Goal: Task Accomplishment & Management: Manage account settings

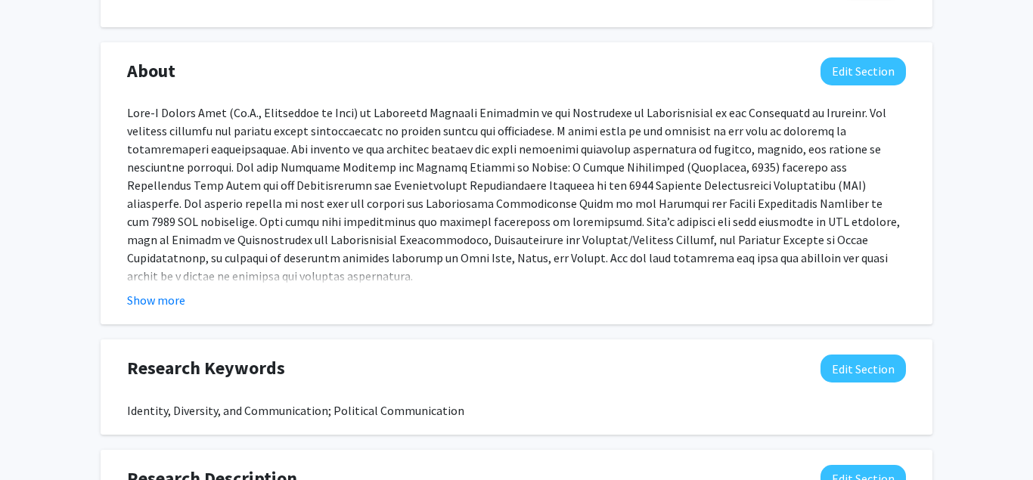
scroll to position [660, 0]
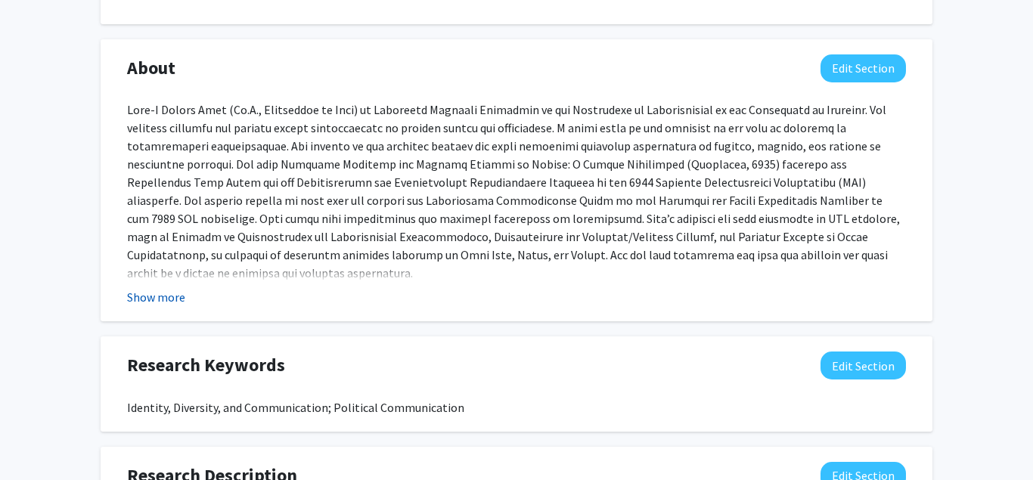
click at [154, 299] on button "Show more" at bounding box center [156, 297] width 58 height 18
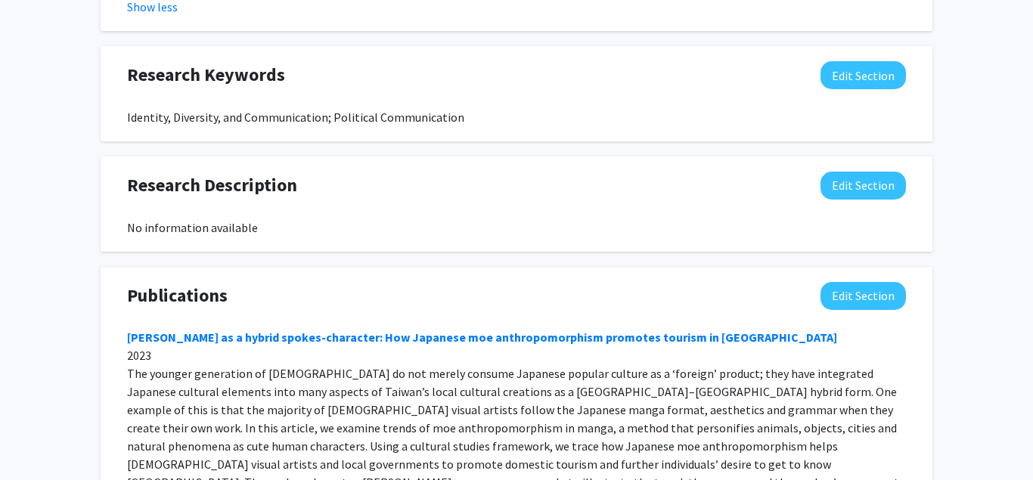
scroll to position [1043, 0]
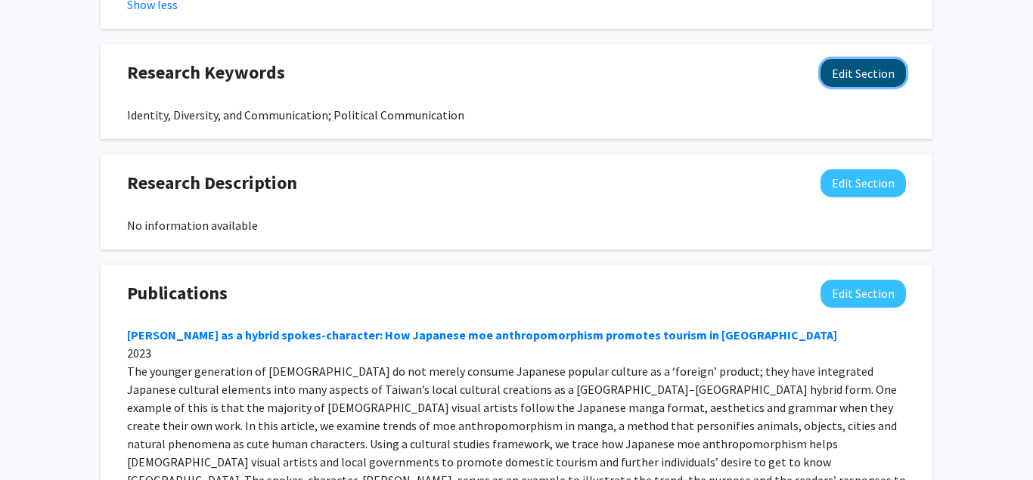
click at [875, 59] on button "Edit Section" at bounding box center [862, 73] width 85 height 28
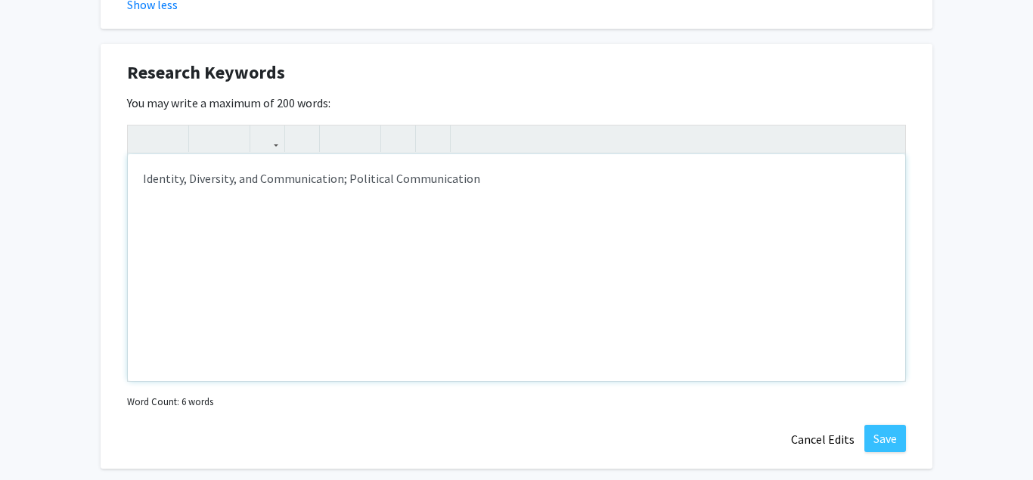
click at [143, 160] on div "Identity, Diversity, and Communication; Political Communication" at bounding box center [516, 267] width 777 height 227
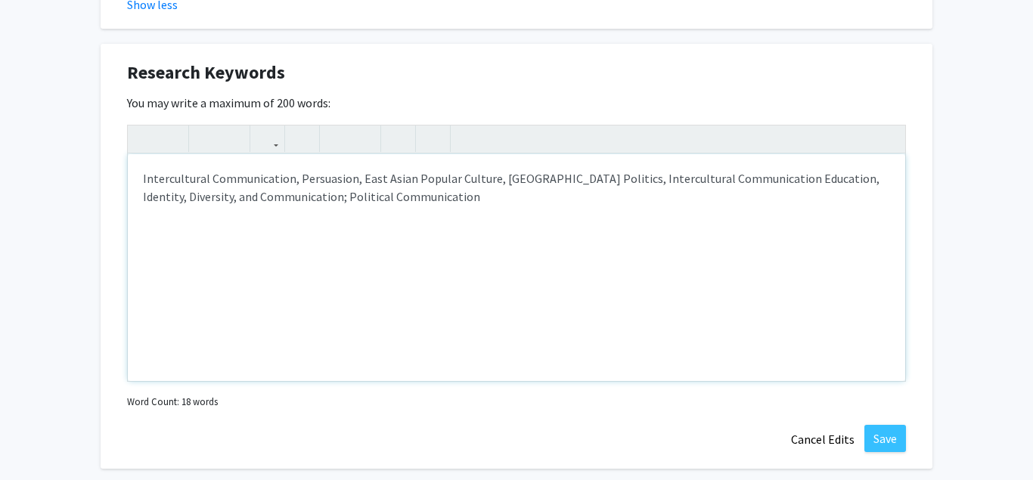
click at [292, 163] on div "Intercultural Communication, Persuasion, East Asian Popular Culture, [GEOGRAPHI…" at bounding box center [516, 267] width 777 height 227
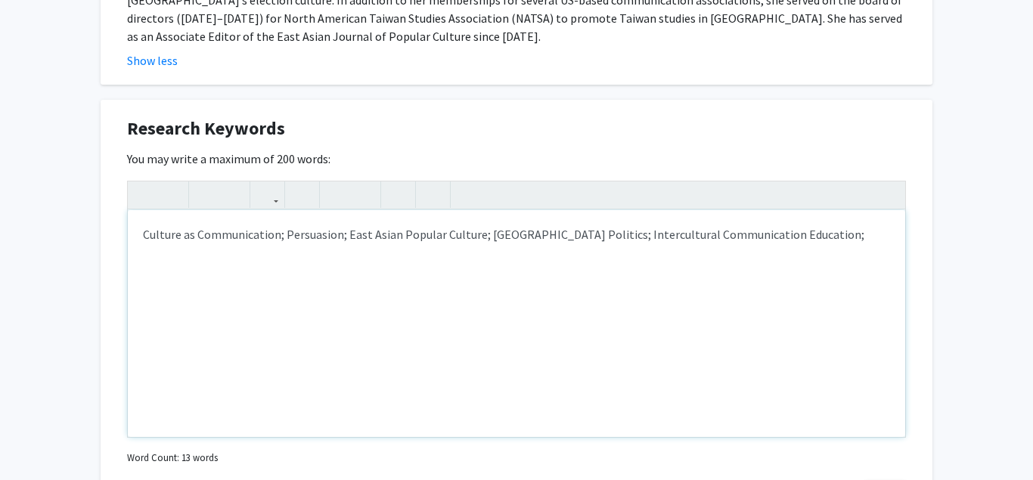
scroll to position [1011, 0]
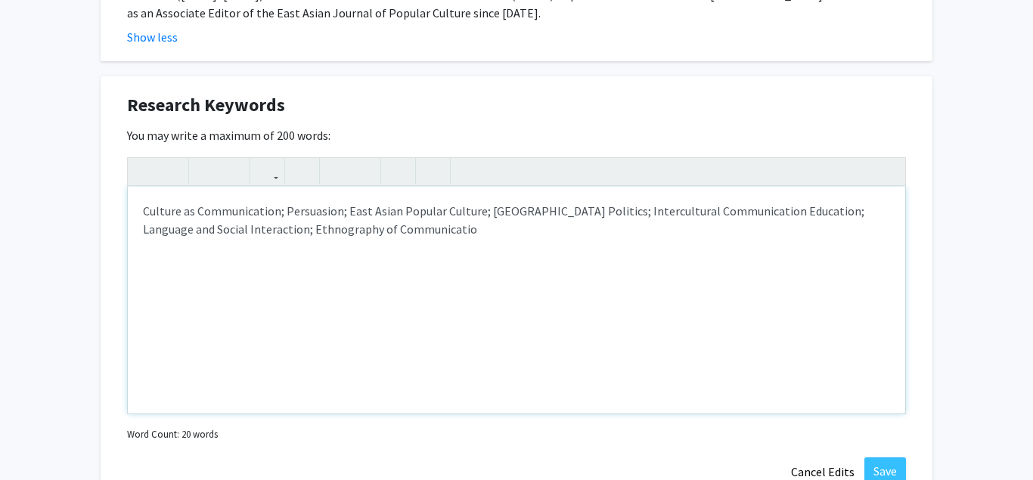
type textarea "Culture as Communication; Persuasion; East Asian Popular Culture; [GEOGRAPHIC_D…"
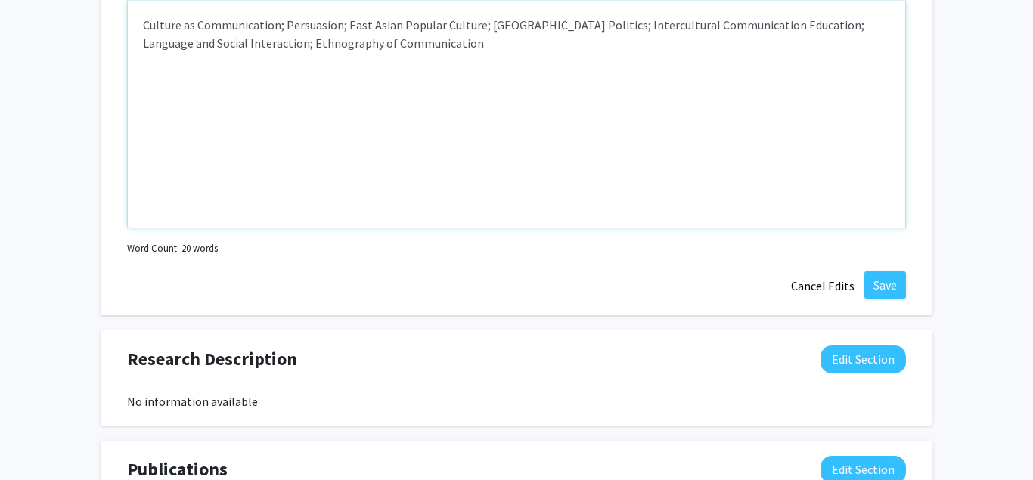
scroll to position [1200, 0]
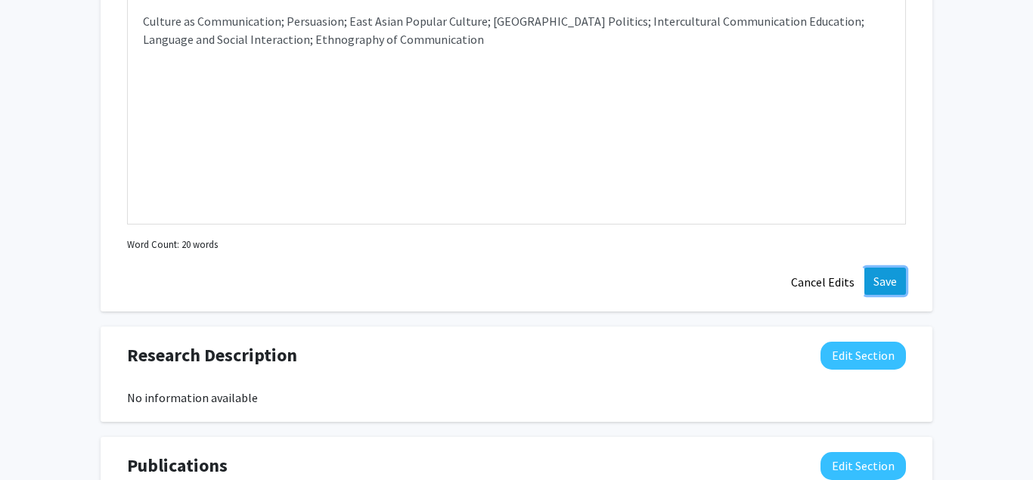
click at [888, 268] on button "Save" at bounding box center [885, 281] width 42 height 27
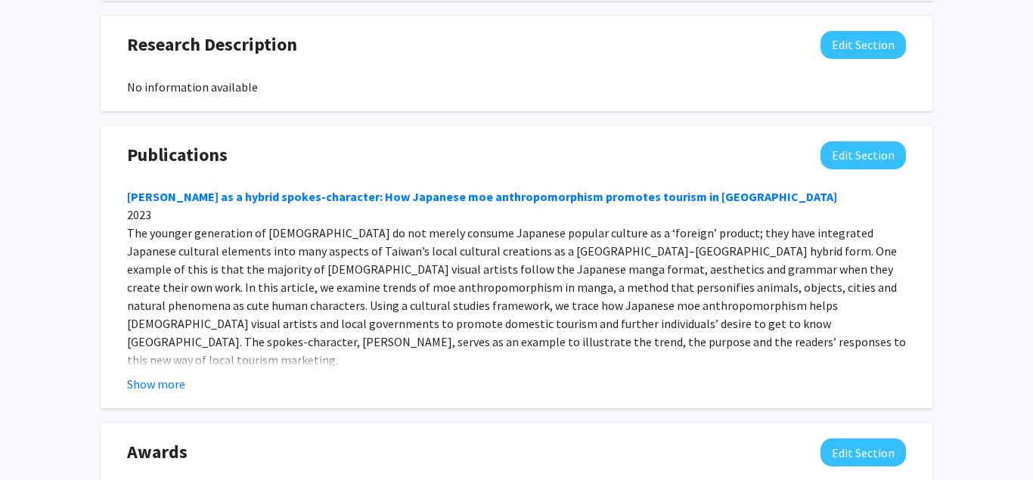
scroll to position [1203, 0]
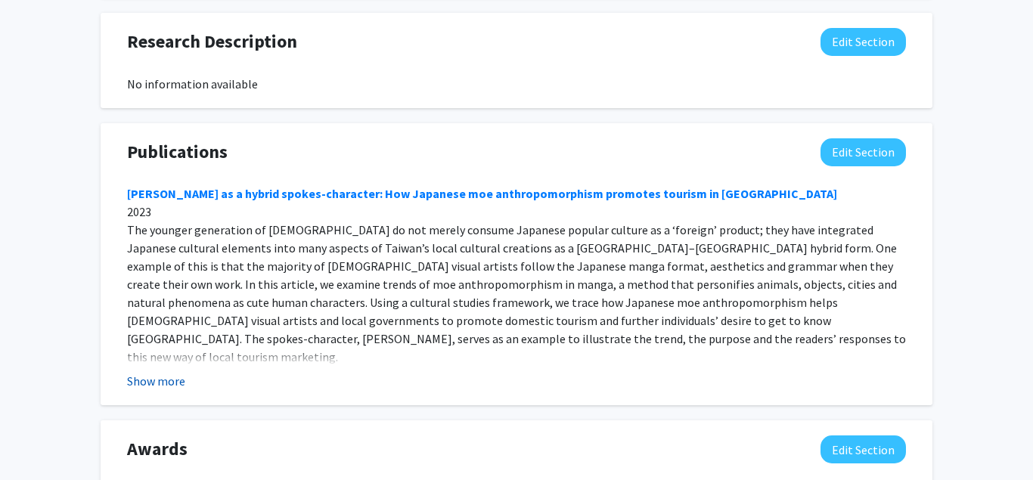
click at [163, 372] on button "Show more" at bounding box center [156, 381] width 58 height 18
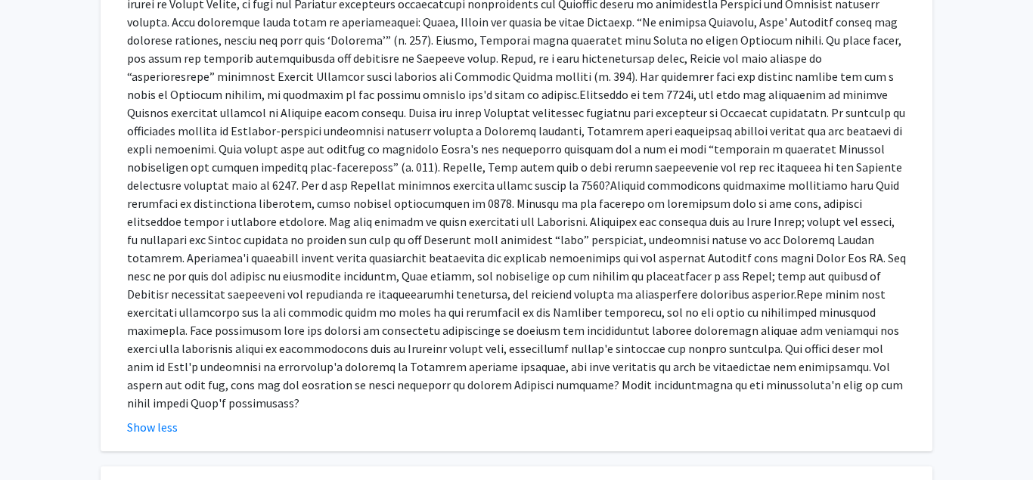
scroll to position [3847, 0]
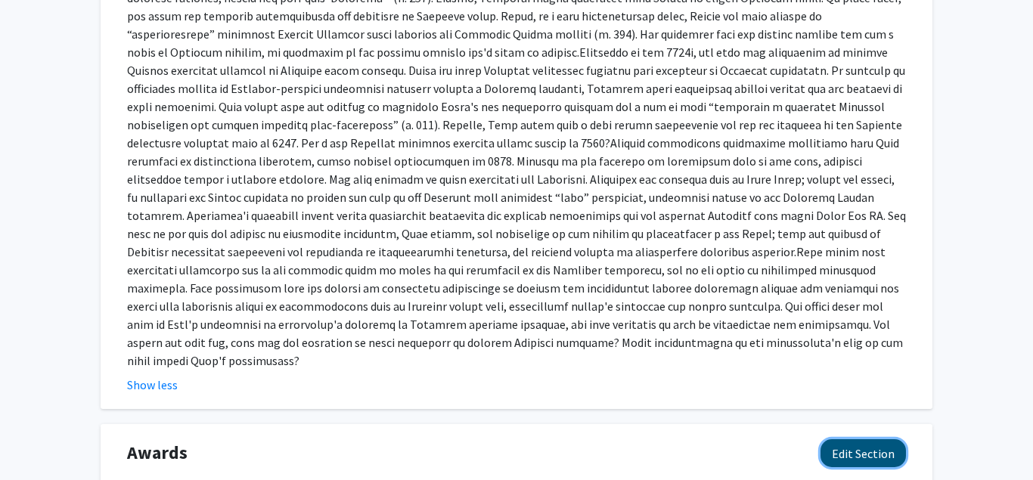
click at [862, 439] on button "Edit Section" at bounding box center [862, 453] width 85 height 28
paste div "Note to users with screen readers: Please deactivate our accessibility plugin f…"
type textarea "<p>2022 Xiao Award of Outstanding Rhetorical Research, National Communication A…"
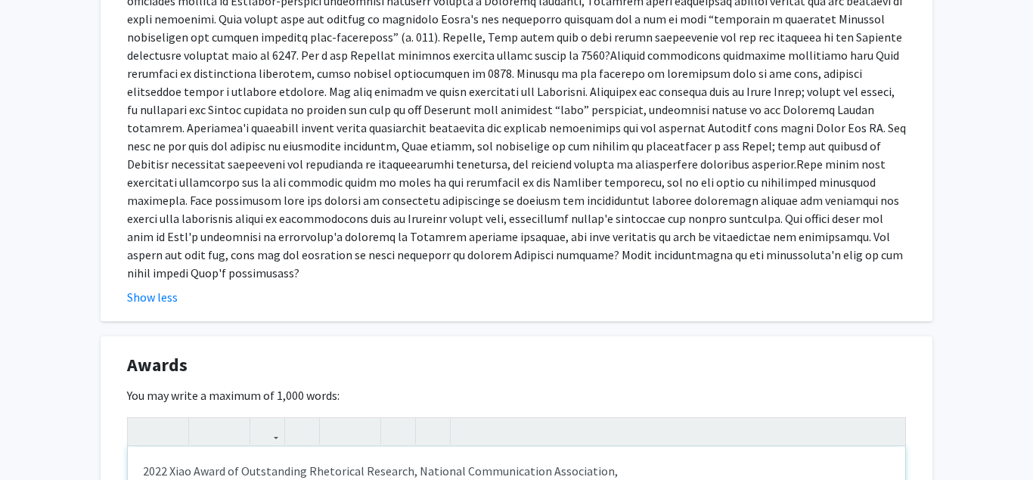
scroll to position [3952, 0]
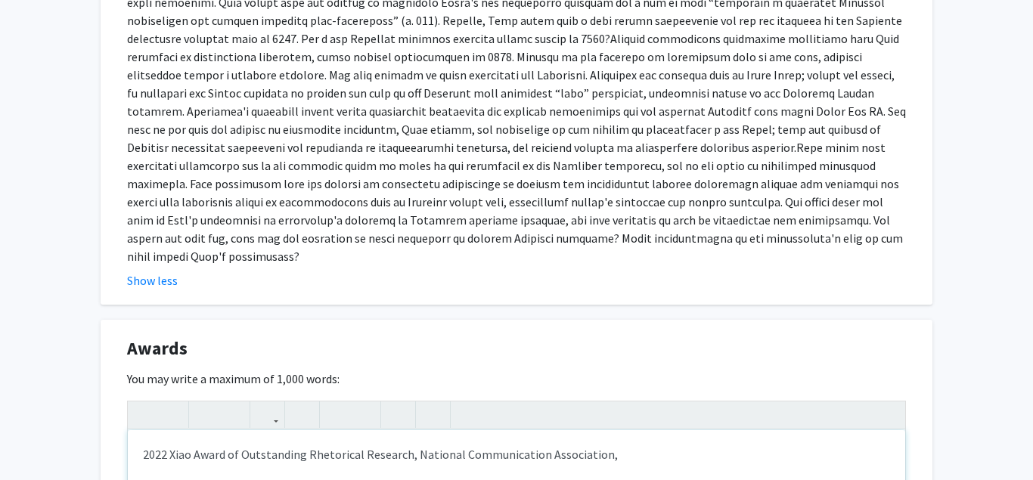
click at [171, 445] on p "2022 Xiao Award of Outstanding Rhetorical Research, National Communication Asso…" at bounding box center [516, 454] width 747 height 18
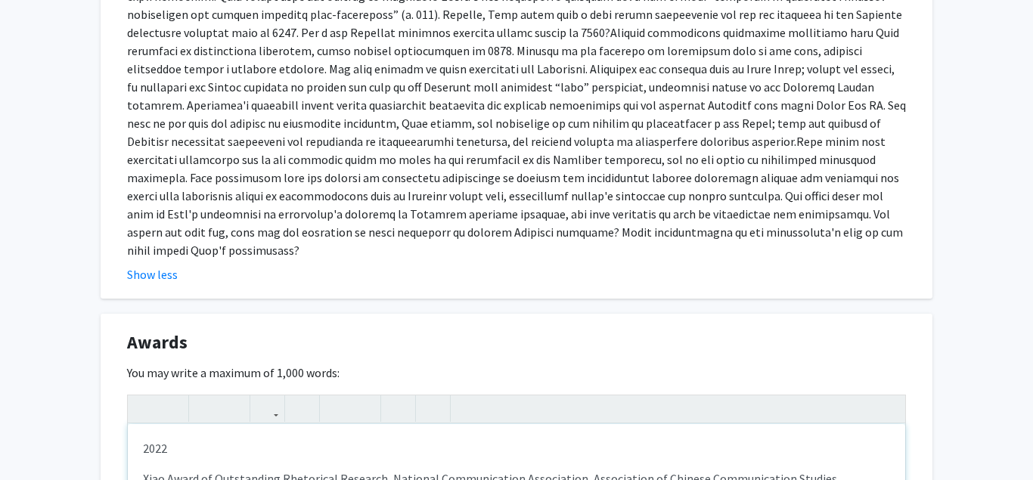
scroll to position [3976, 0]
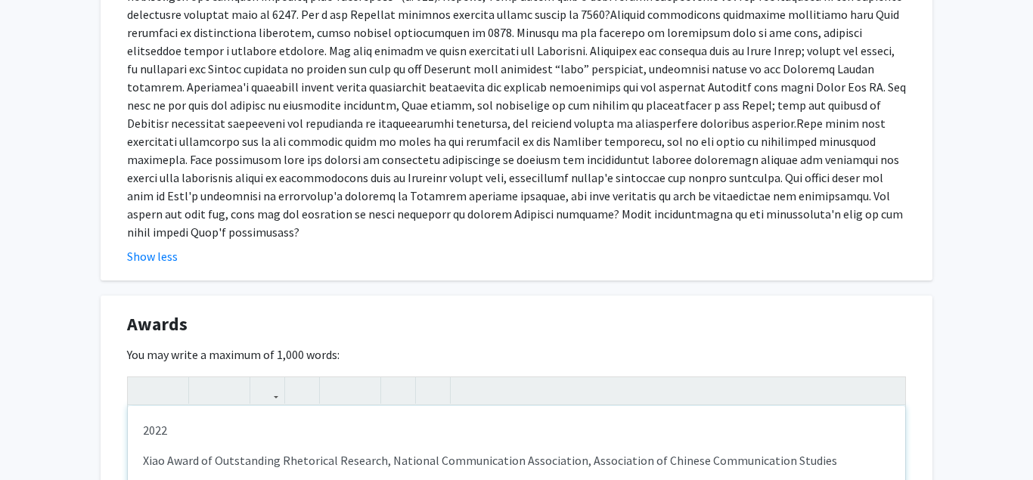
type textarea "<p>2022&nbsp;</p><p>Xiao Award of Outstanding Rhetorical Research, National Com…"
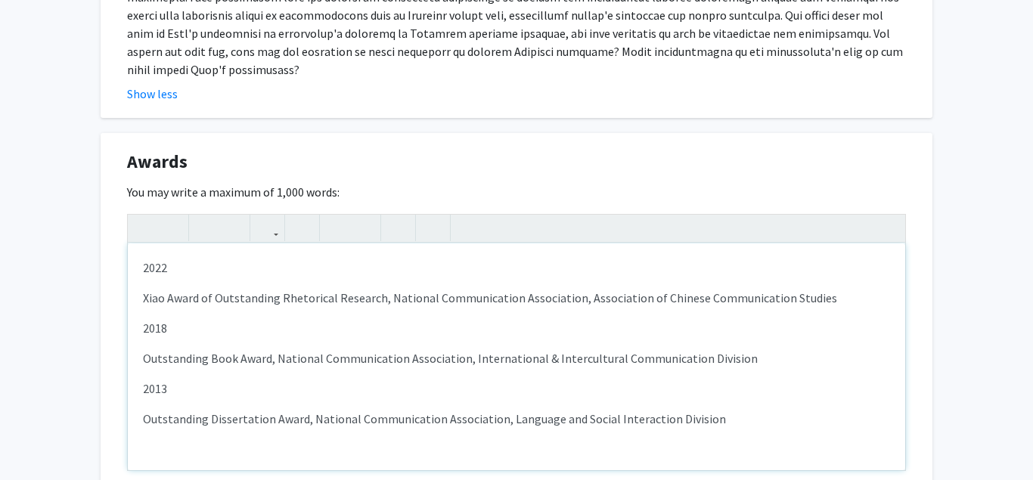
scroll to position [4184, 0]
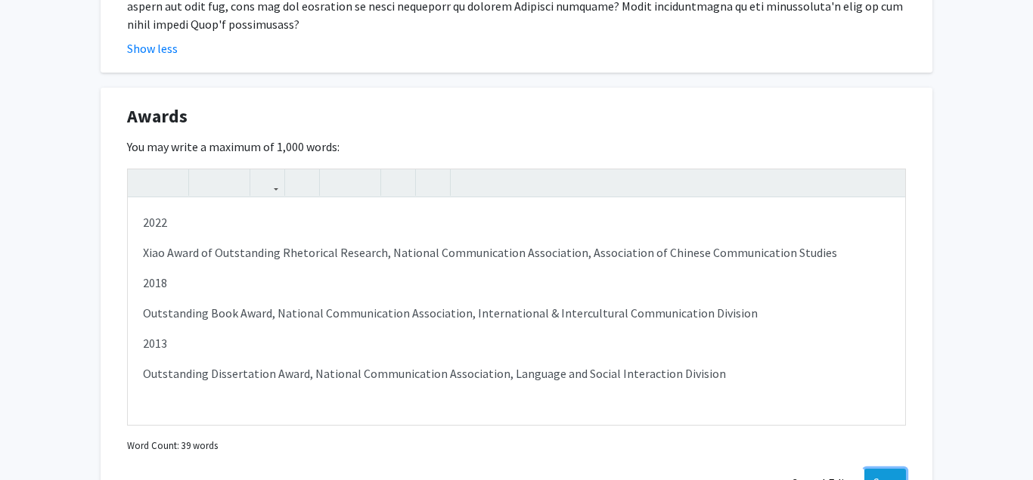
click at [887, 469] on button "Save" at bounding box center [885, 482] width 42 height 27
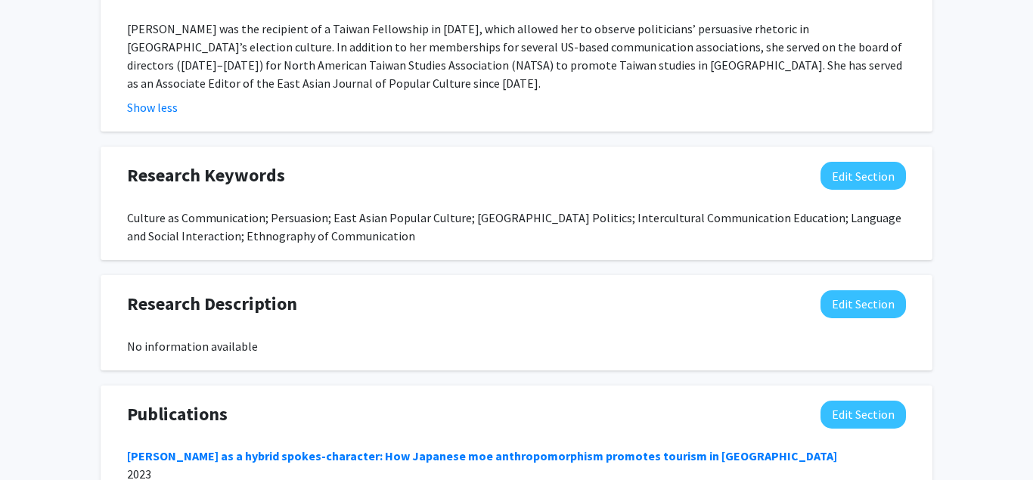
scroll to position [918, 0]
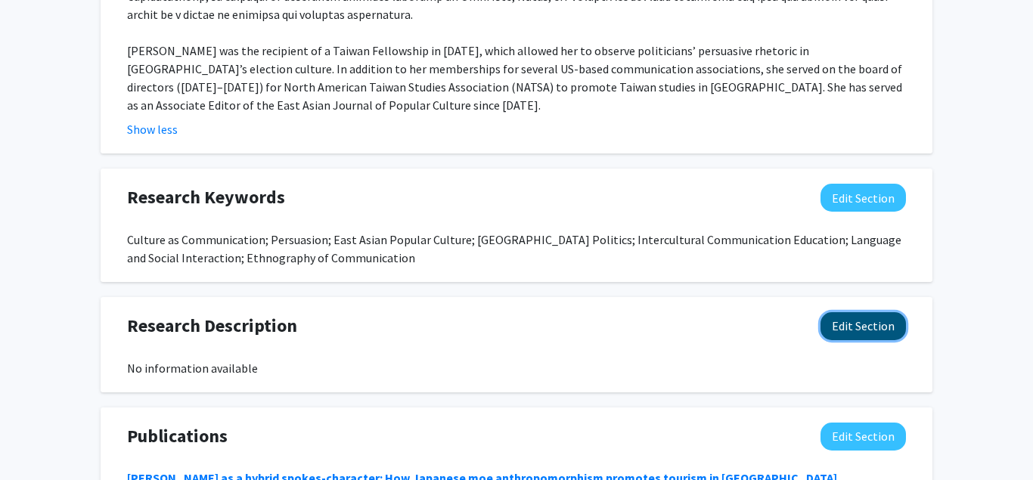
click at [862, 312] on button "Edit Section" at bounding box center [862, 326] width 85 height 28
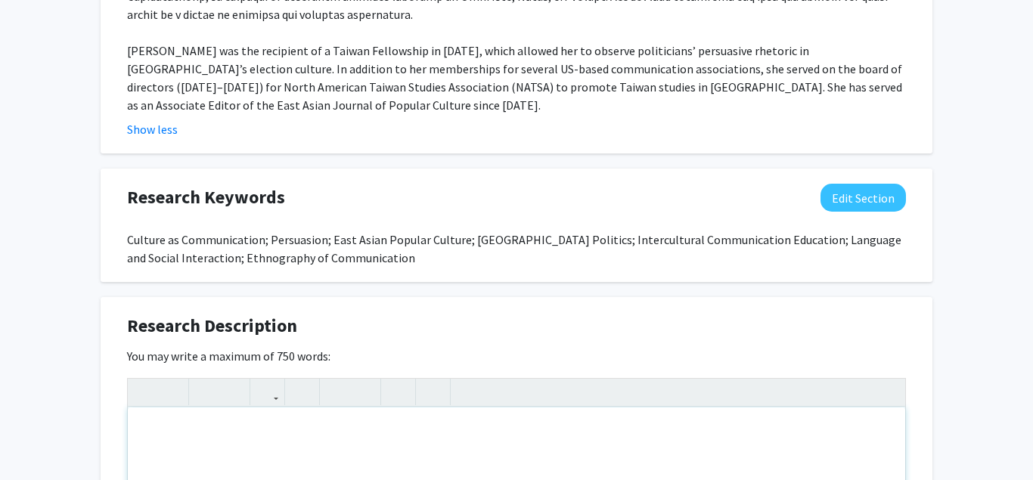
paste div "Note to users with screen readers: Please deactivate our accessibility plugin f…"
type textarea "<p>Manuscripts under Review or in Progress</p>"
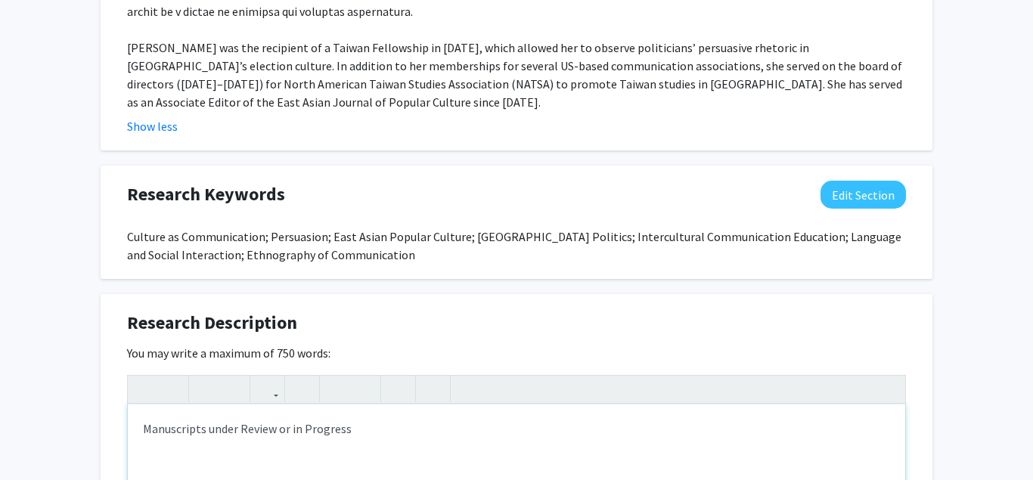
scroll to position [1053, 0]
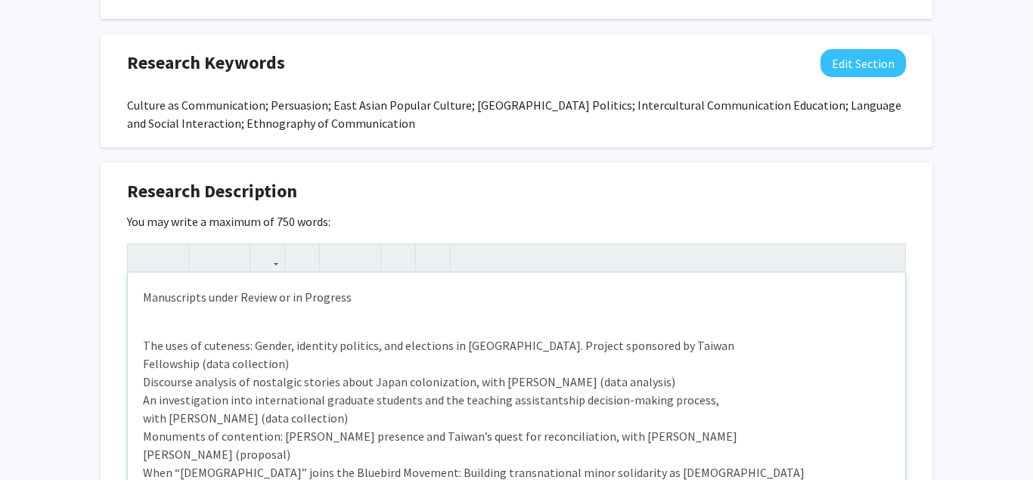
click at [145, 336] on p "The uses of cuteness: Gender, identity politics, and elections in [GEOGRAPHIC_D…" at bounding box center [516, 417] width 747 height 163
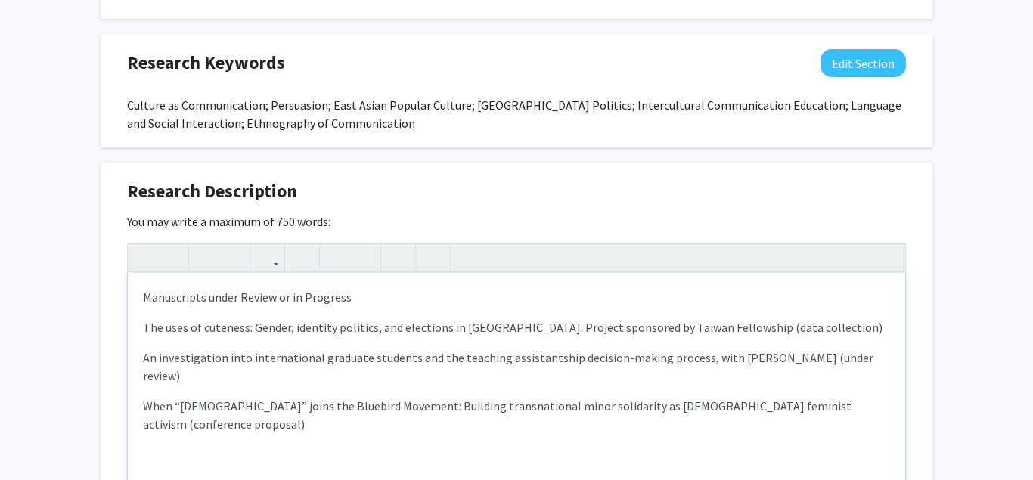
type textarea "<p>Manuscripts under Review or in Progress</p><p>The uses of cuteness: Gender, …"
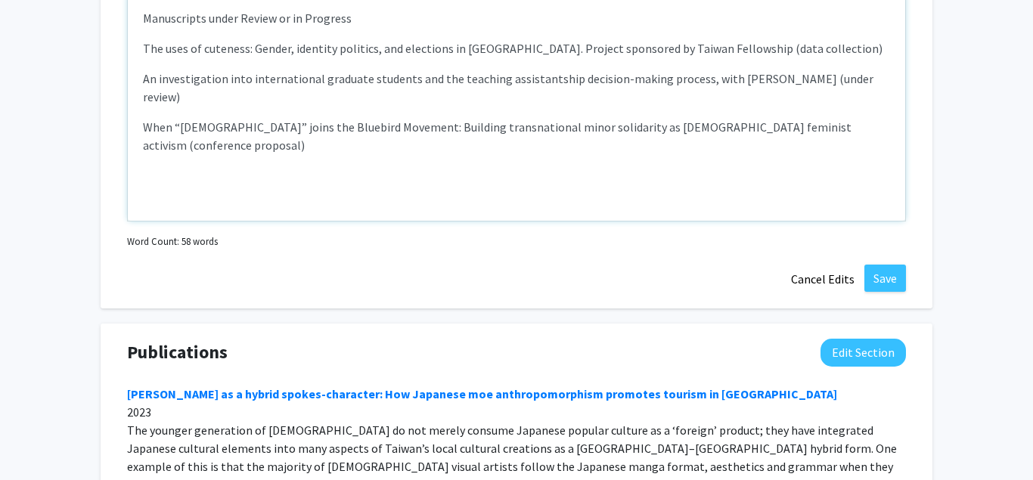
scroll to position [1339, 0]
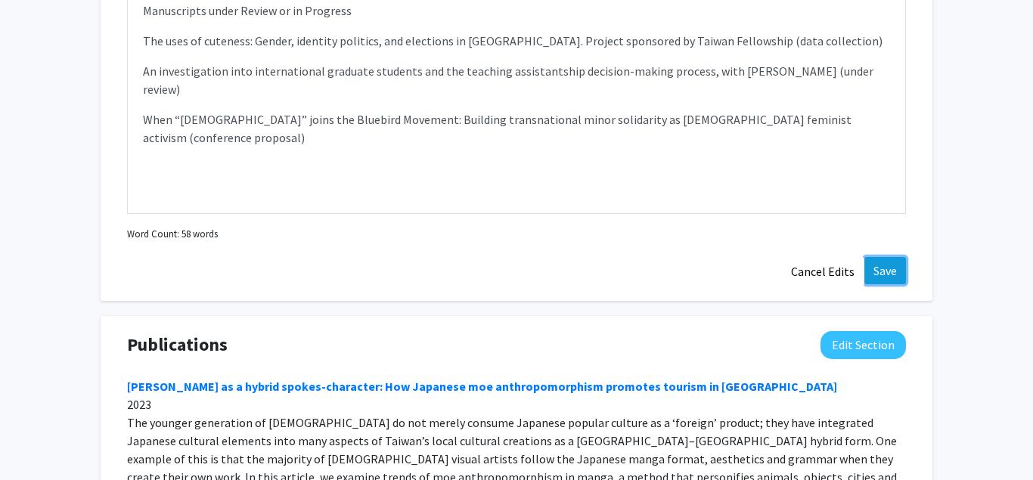
click at [875, 258] on button "Save" at bounding box center [885, 270] width 42 height 27
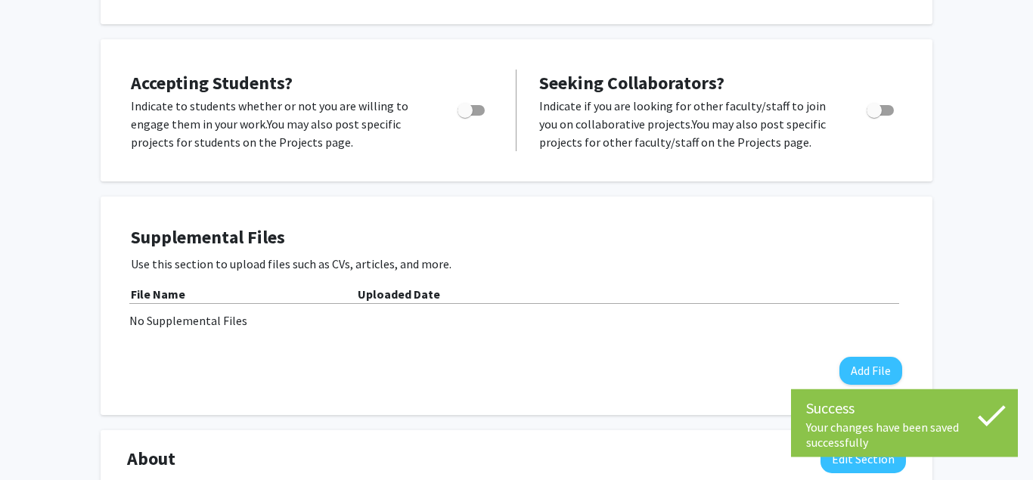
scroll to position [0, 0]
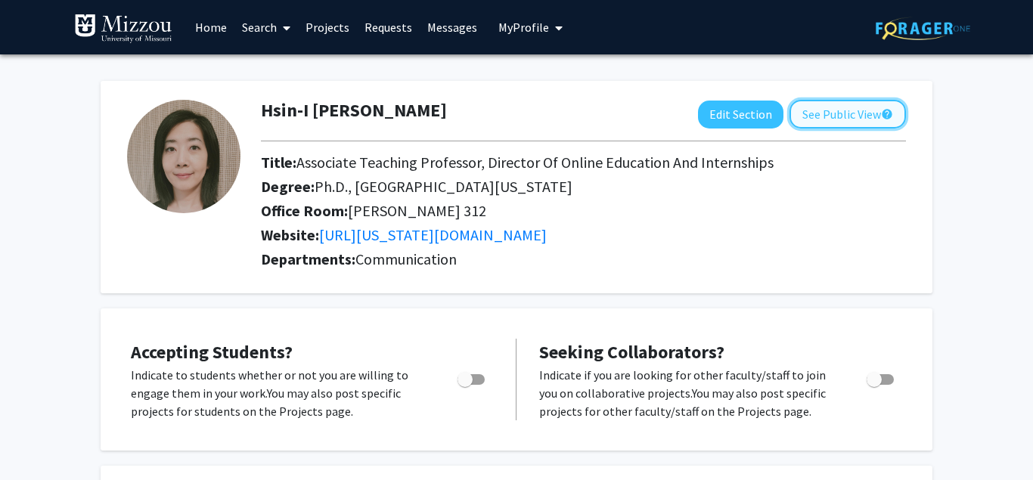
click at [846, 115] on button "See Public View help" at bounding box center [847, 114] width 116 height 29
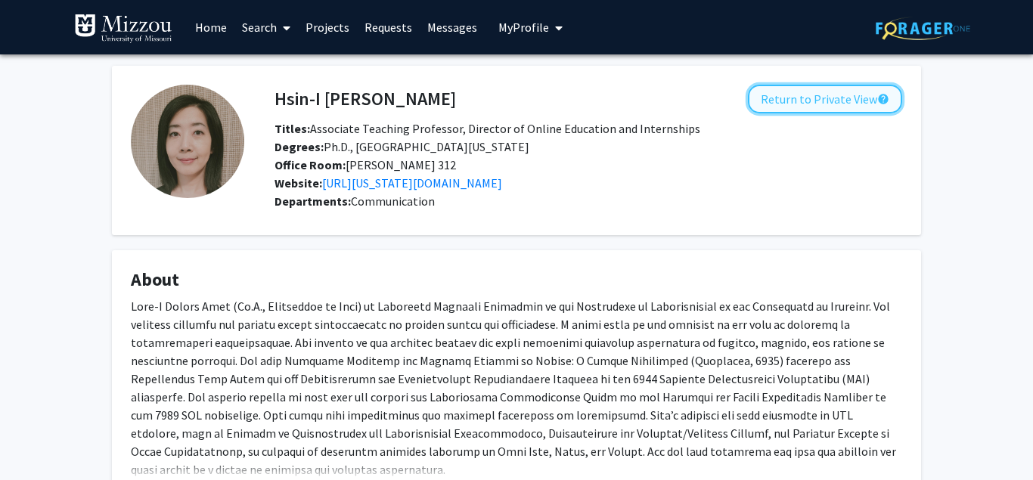
click at [825, 94] on button "Return to Private View help" at bounding box center [825, 99] width 154 height 29
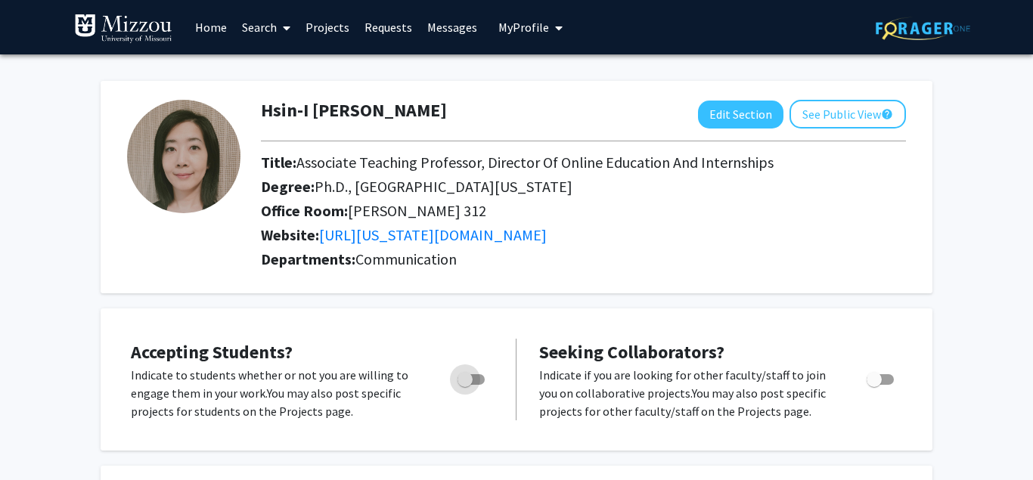
click at [479, 379] on span "Toggle" at bounding box center [470, 379] width 27 height 11
click at [465, 385] on input "Would you like to permit student requests?" at bounding box center [464, 385] width 1 height 1
checkbox input "true"
click at [837, 113] on button "See Public View help" at bounding box center [847, 114] width 116 height 29
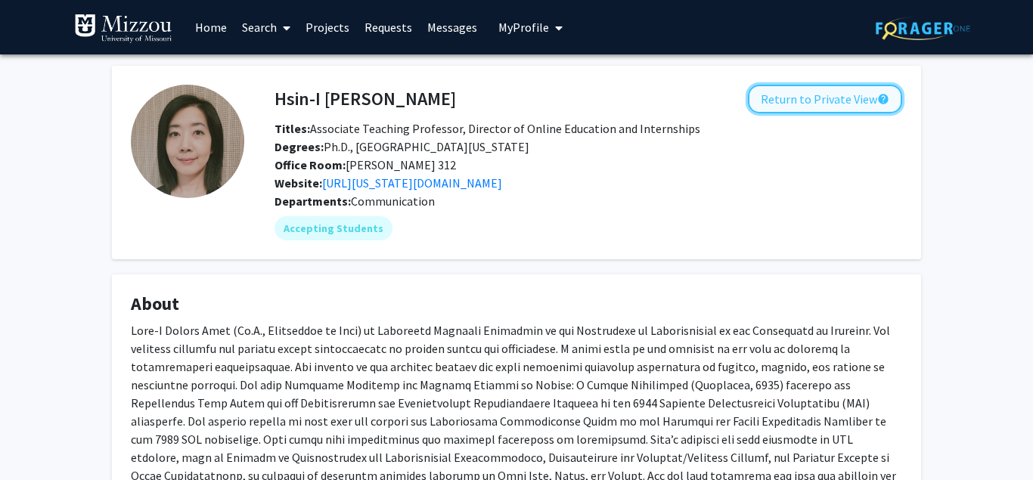
click at [844, 104] on button "Return to Private View help" at bounding box center [825, 99] width 154 height 29
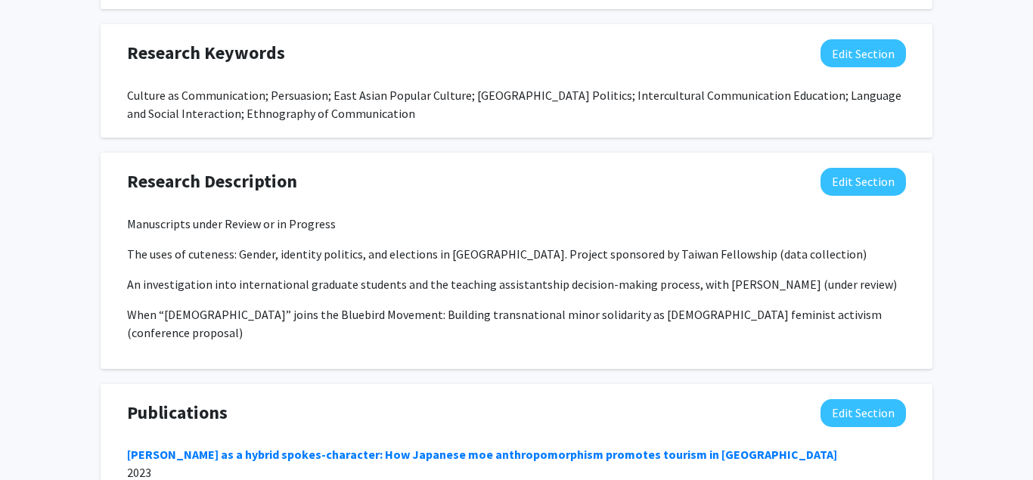
scroll to position [976, 0]
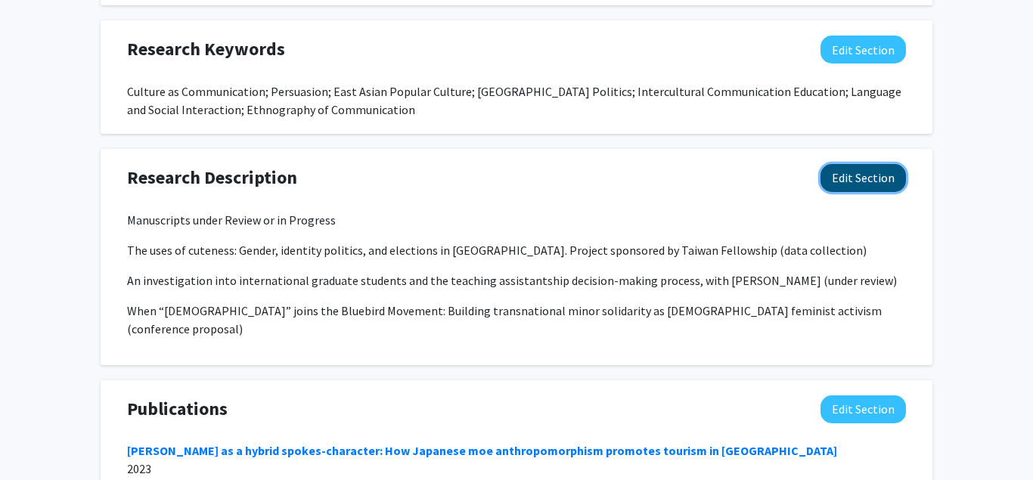
click at [869, 180] on button "Edit Section" at bounding box center [862, 178] width 85 height 28
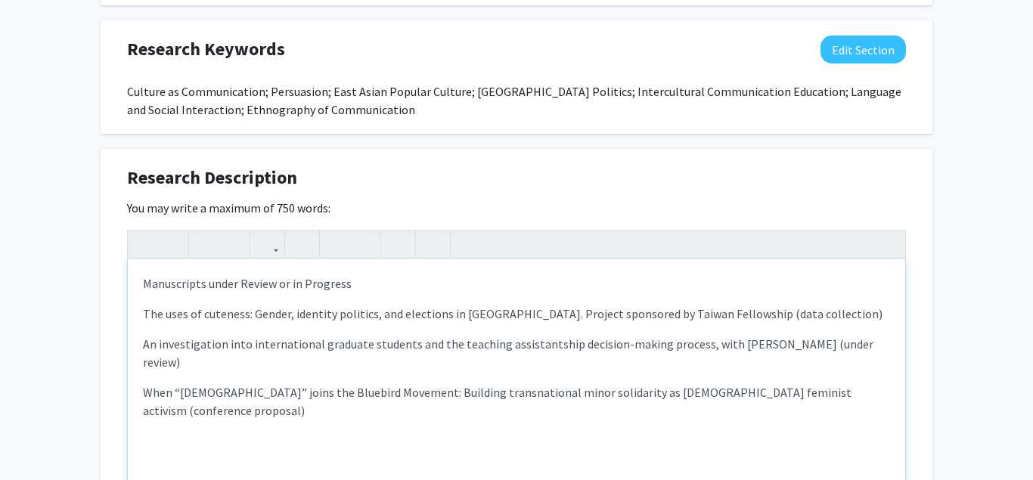
click at [782, 318] on p "The uses of cuteness: Gender, identity politics, and elections in [GEOGRAPHIC_D…" at bounding box center [516, 314] width 747 height 18
type textarea "<p>Manuscripts under Review or in Progress</p><p>The uses of cuteness: Gender, …"
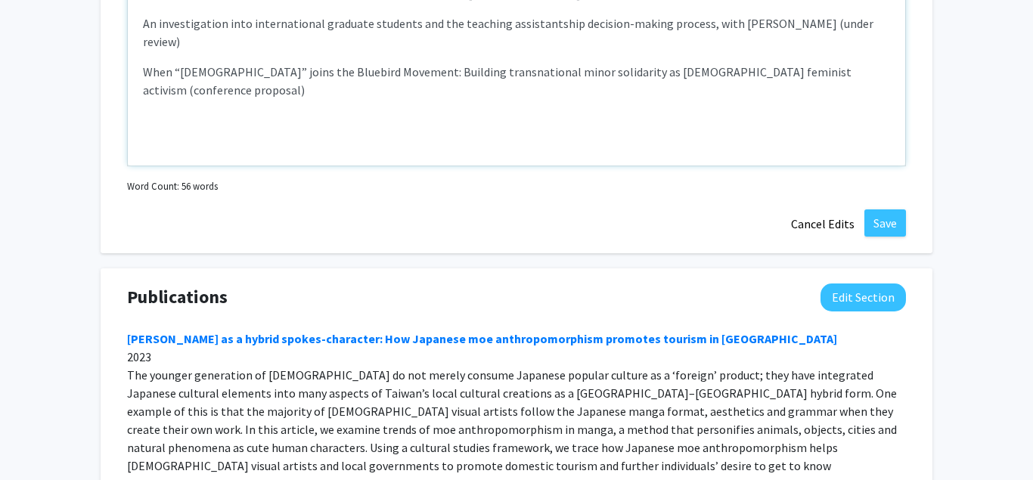
scroll to position [1304, 0]
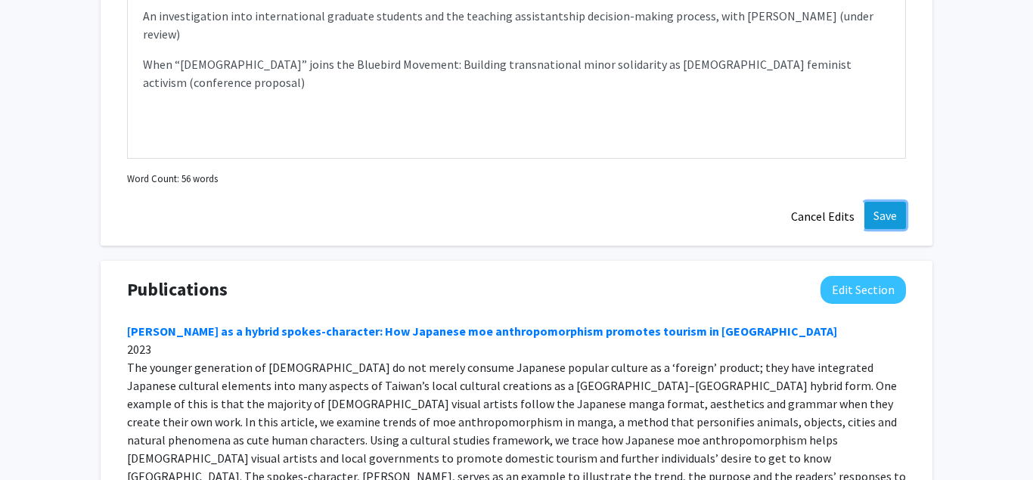
click at [886, 220] on button "Save" at bounding box center [885, 215] width 42 height 27
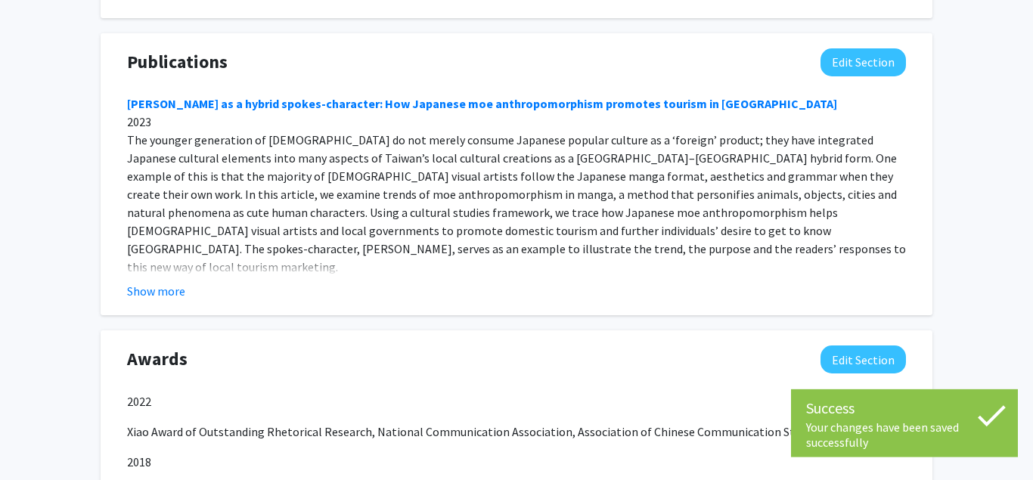
scroll to position [1342, 0]
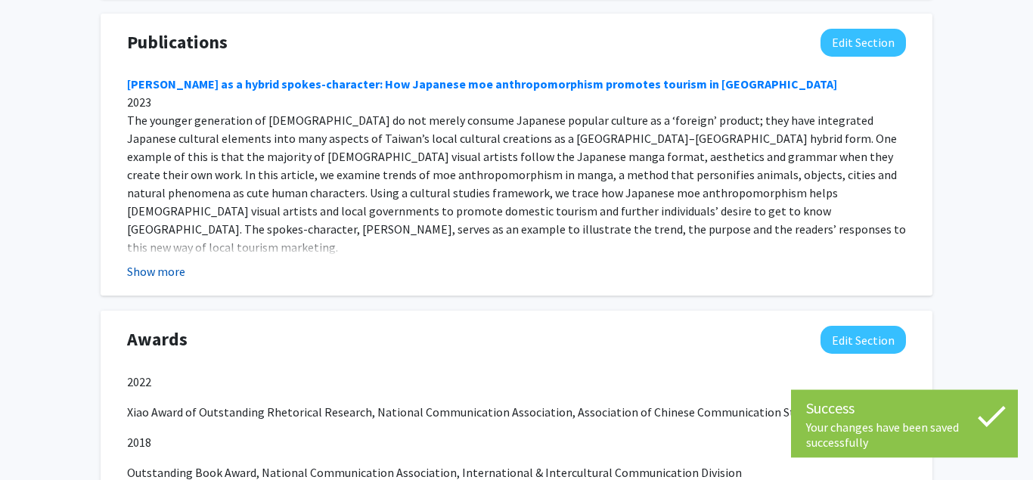
click at [150, 262] on button "Show more" at bounding box center [156, 271] width 58 height 18
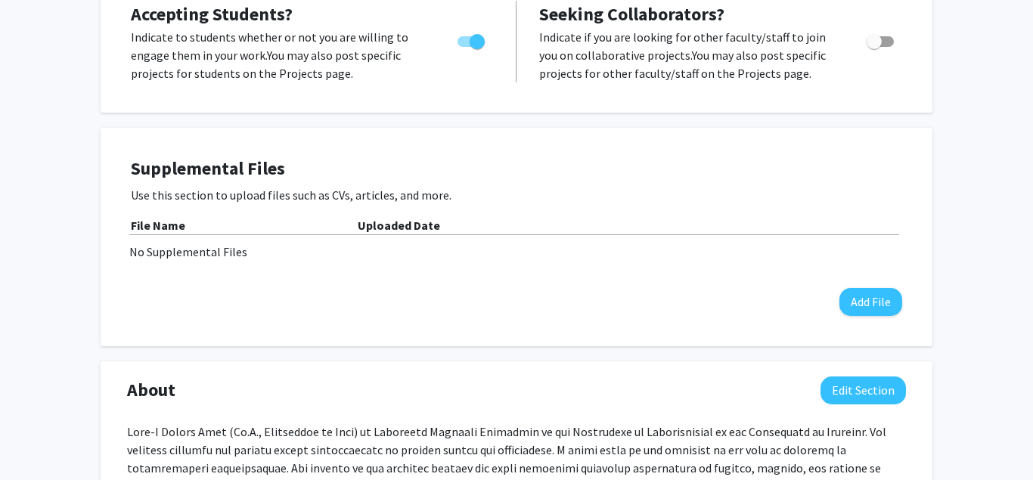
scroll to position [0, 0]
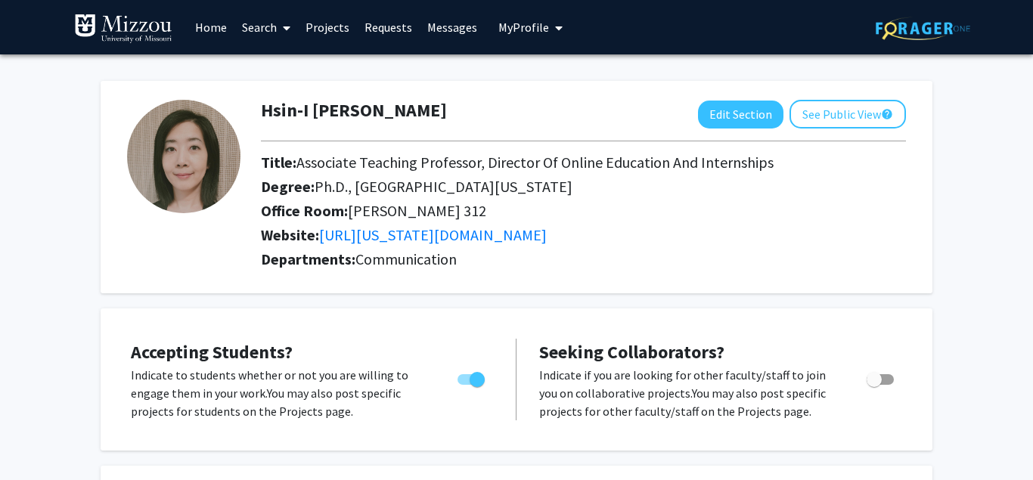
click at [255, 31] on link "Search" at bounding box center [265, 27] width 63 height 53
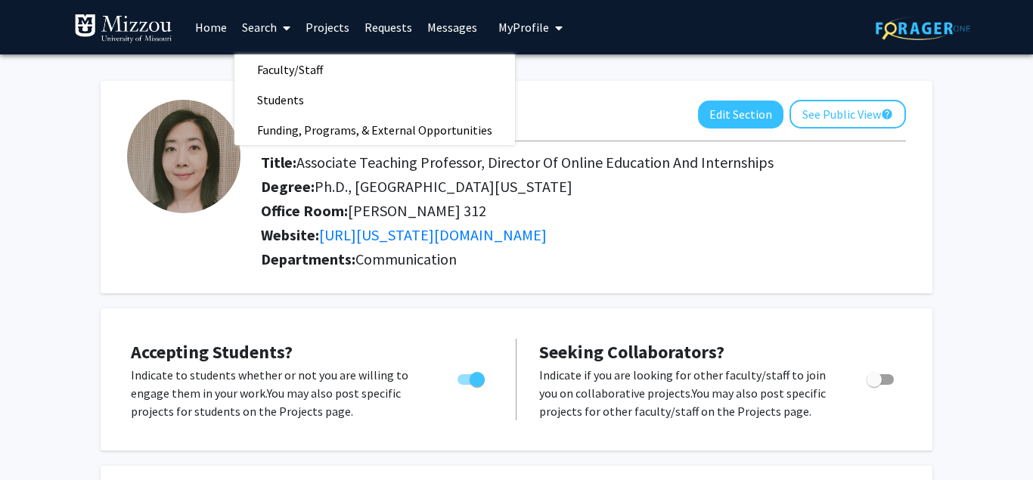
click at [636, 66] on div "Hsin-I [PERSON_NAME] Edit Section See Public View help Title: Associate Teachin…" at bounding box center [516, 180] width 831 height 228
